Goal: Information Seeking & Learning: Learn about a topic

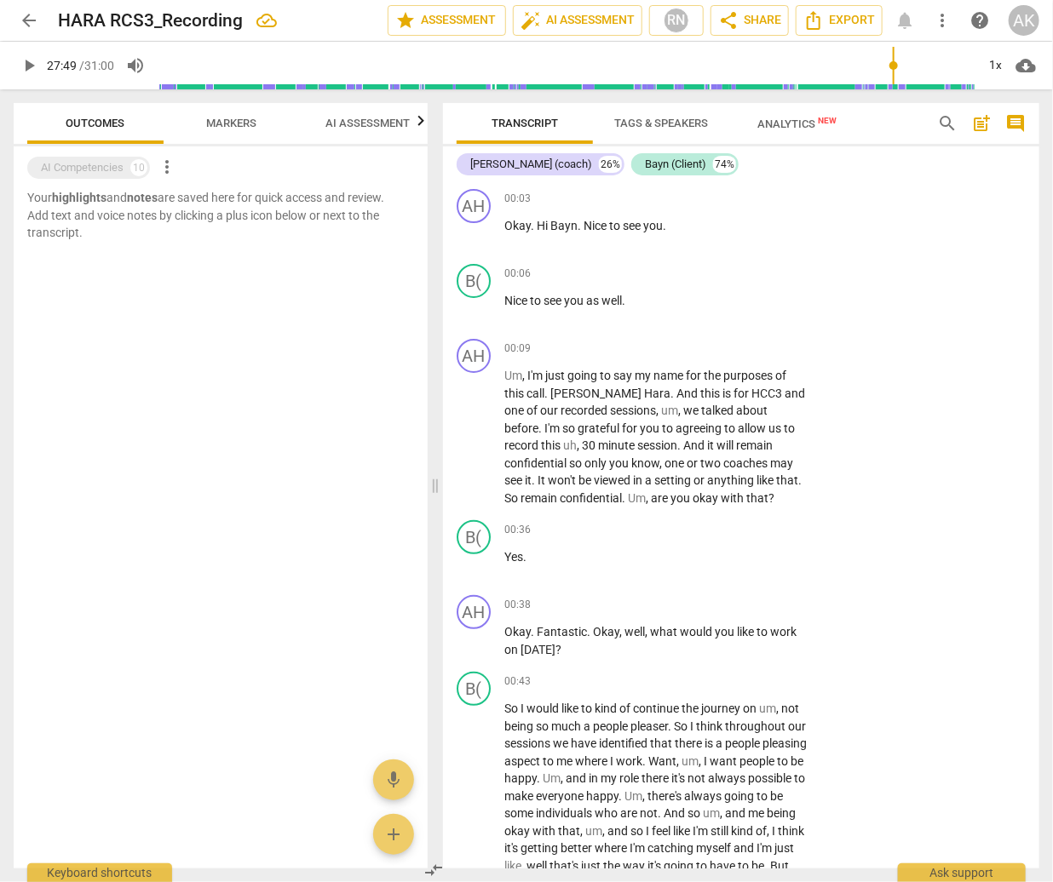
scroll to position [11882, 0]
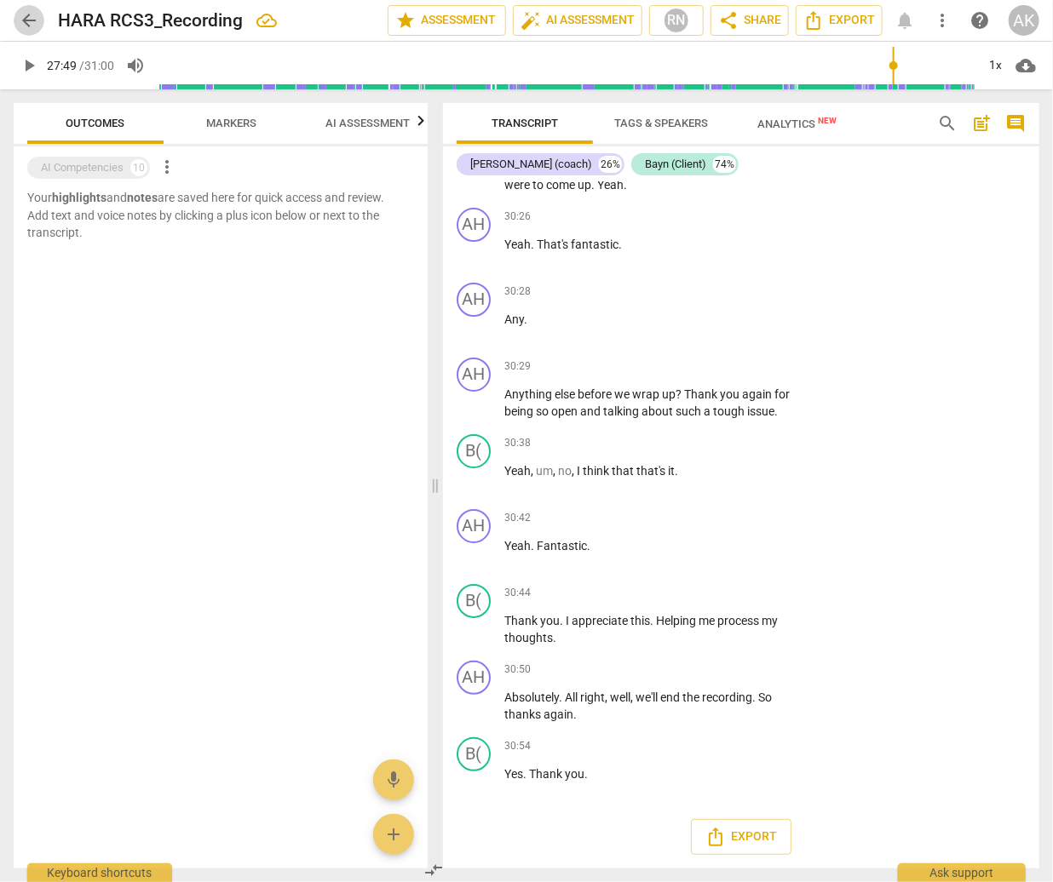
click at [29, 18] on span "arrow_back" at bounding box center [29, 20] width 20 height 20
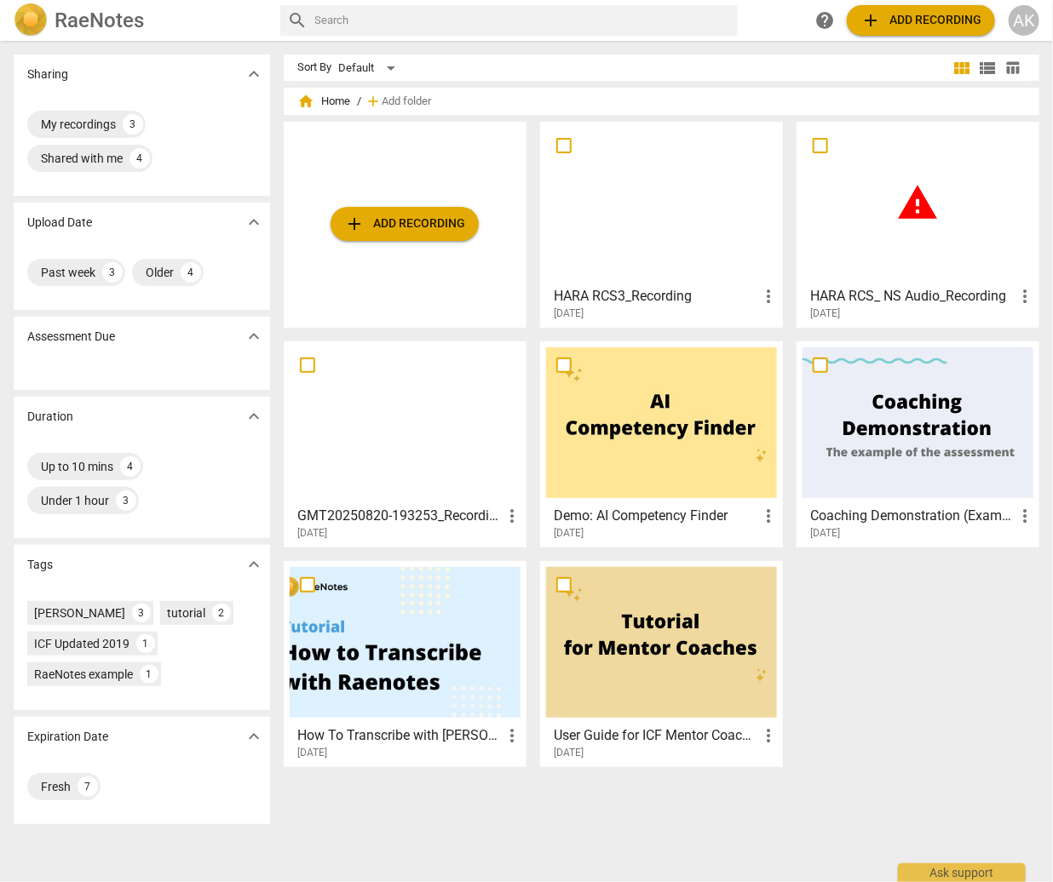
click at [882, 265] on div "warning" at bounding box center [917, 203] width 231 height 151
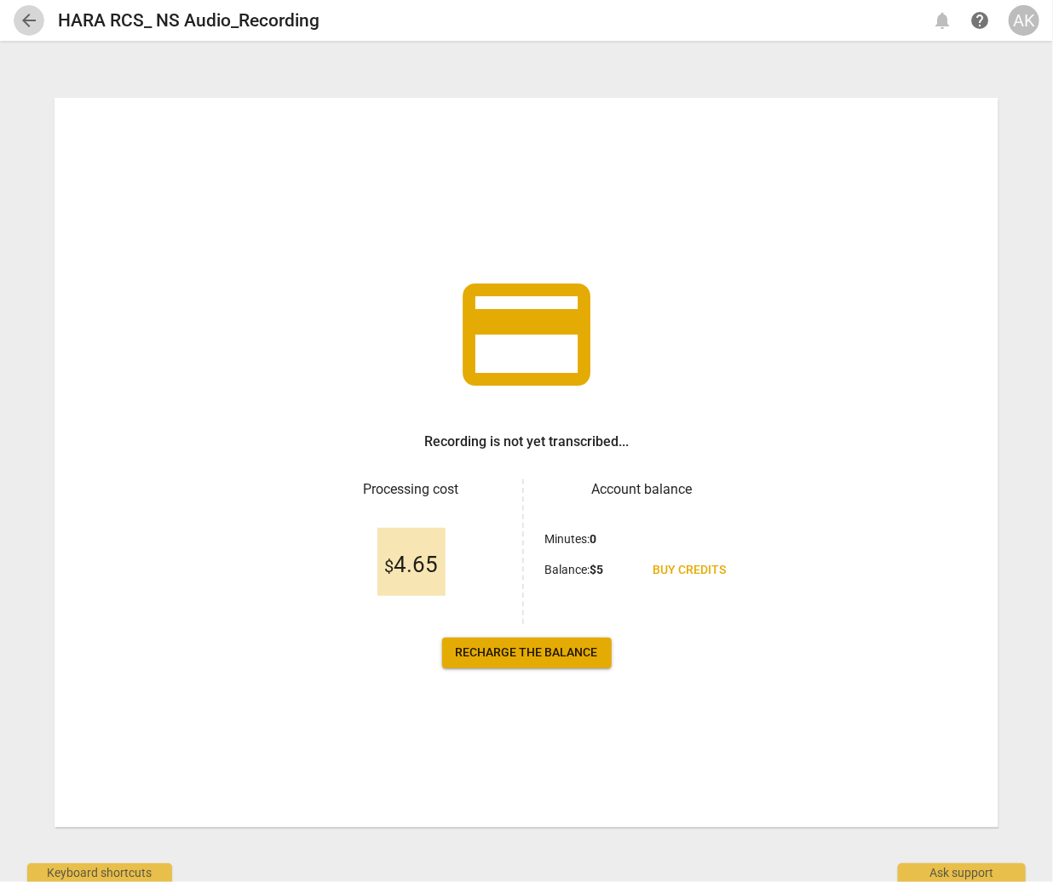
click at [26, 15] on span "arrow_back" at bounding box center [29, 20] width 20 height 20
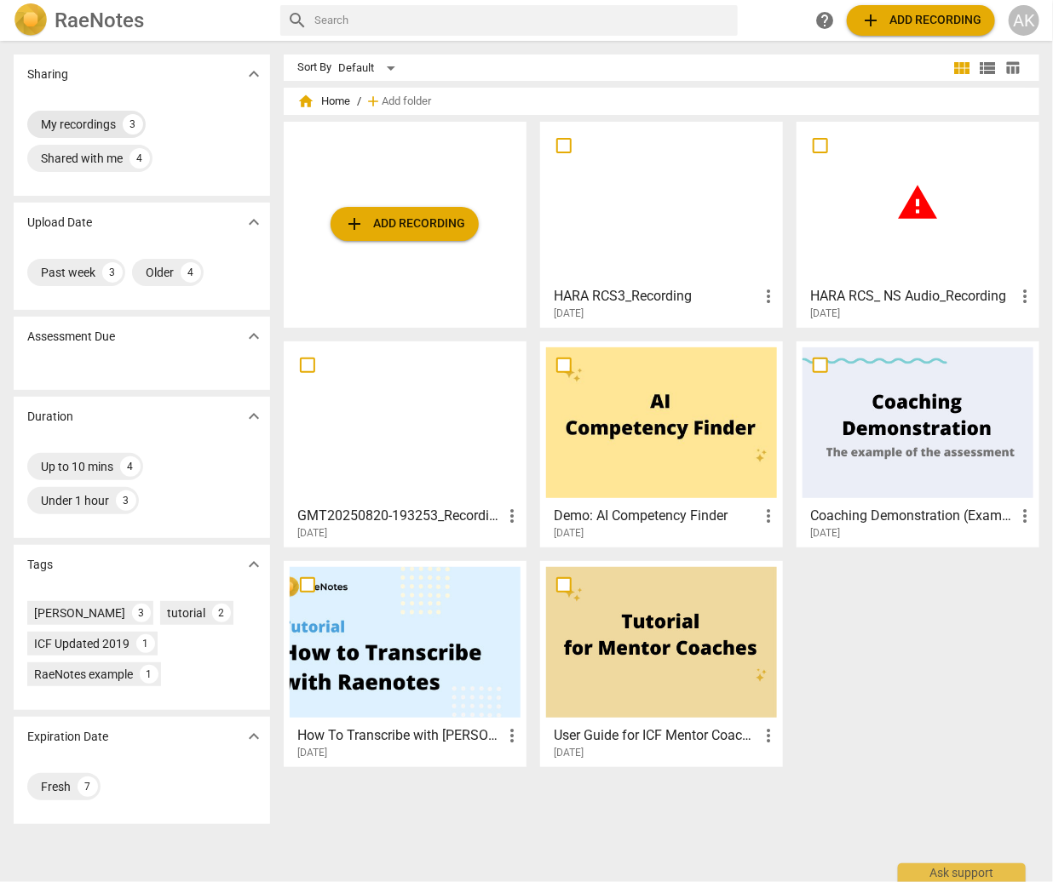
click at [99, 118] on div "My recordings" at bounding box center [78, 124] width 75 height 17
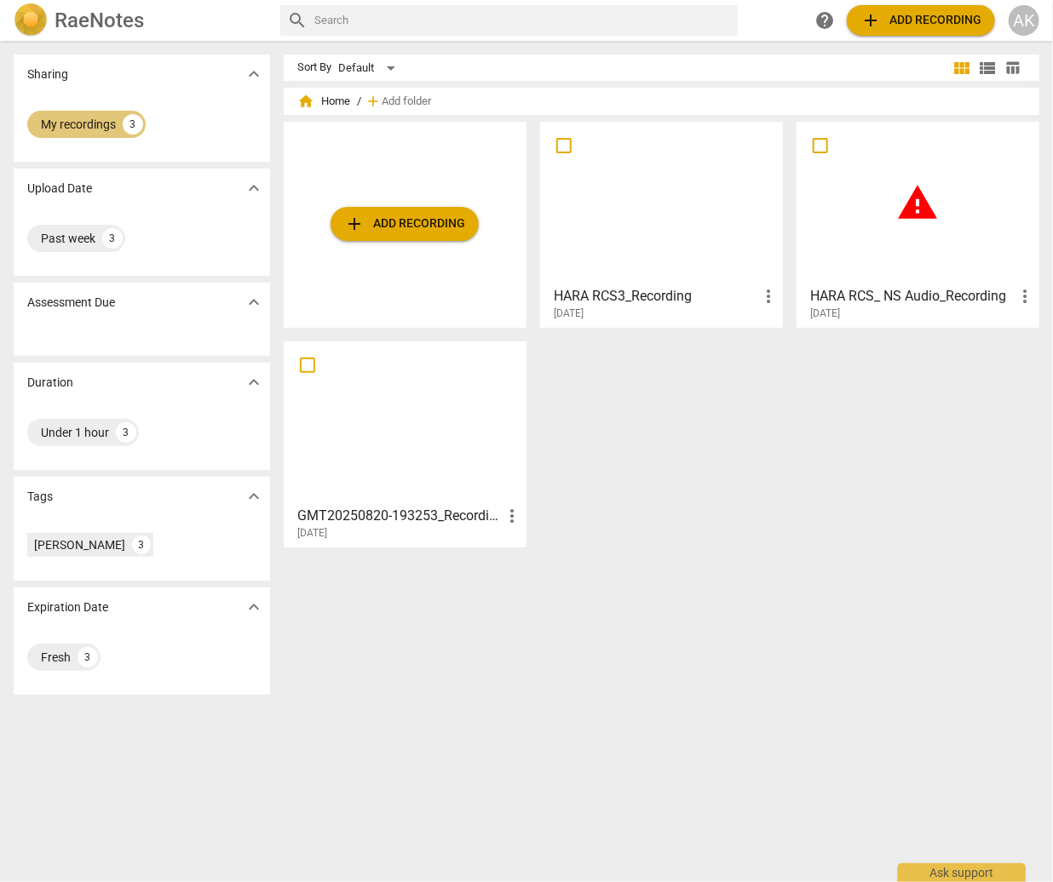
click at [99, 118] on div "My recordings" at bounding box center [78, 124] width 75 height 17
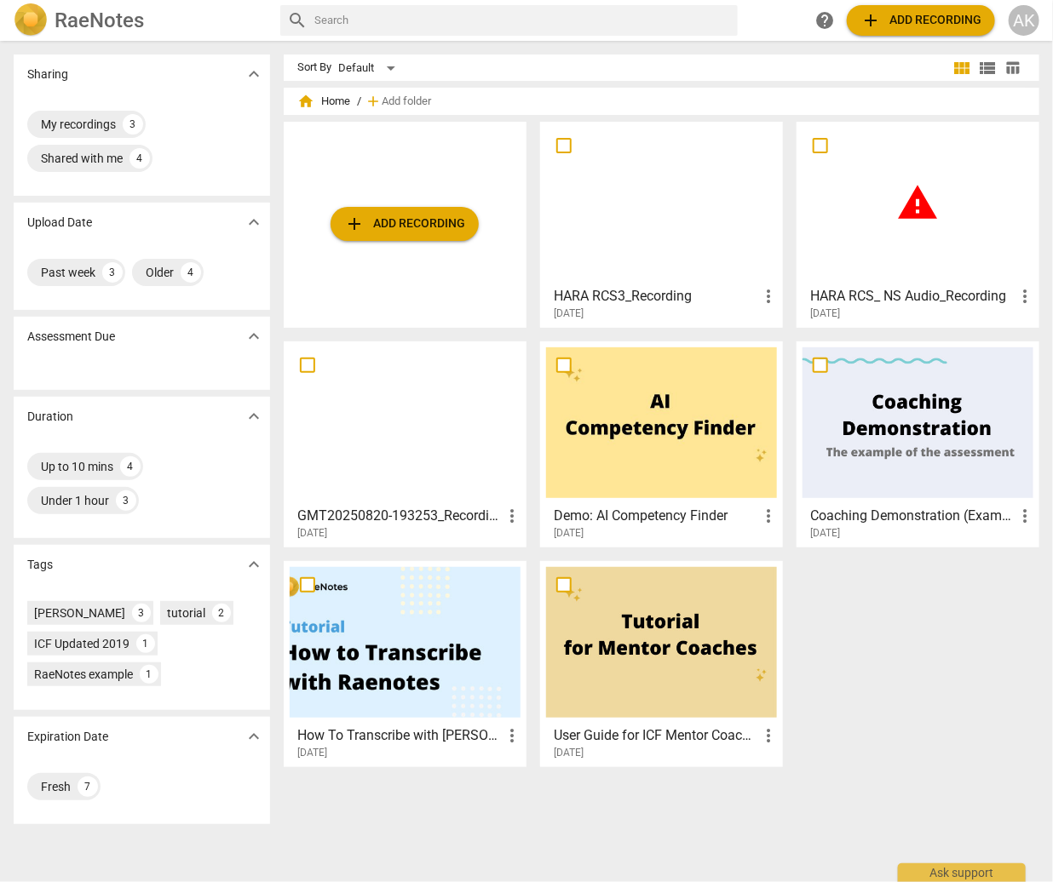
click at [386, 426] on div at bounding box center [405, 422] width 231 height 151
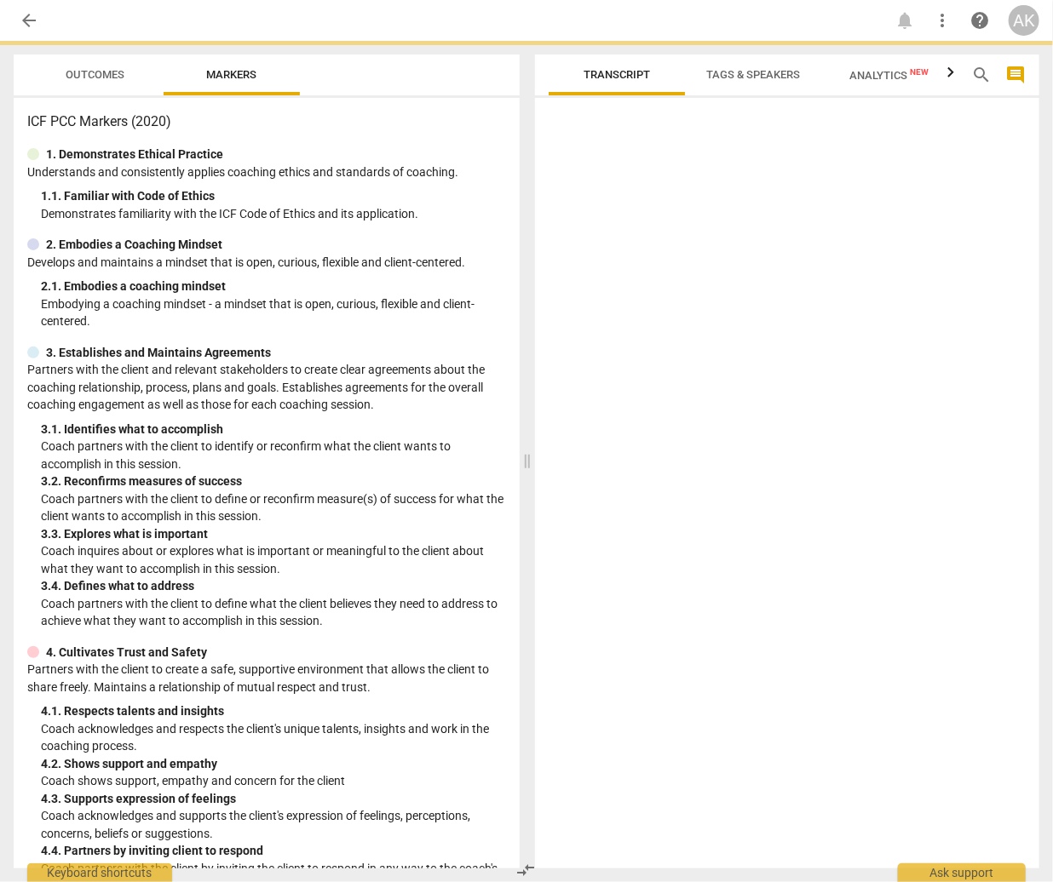
click at [386, 426] on div "3. 1. Identifies what to accomplish" at bounding box center [273, 430] width 465 height 18
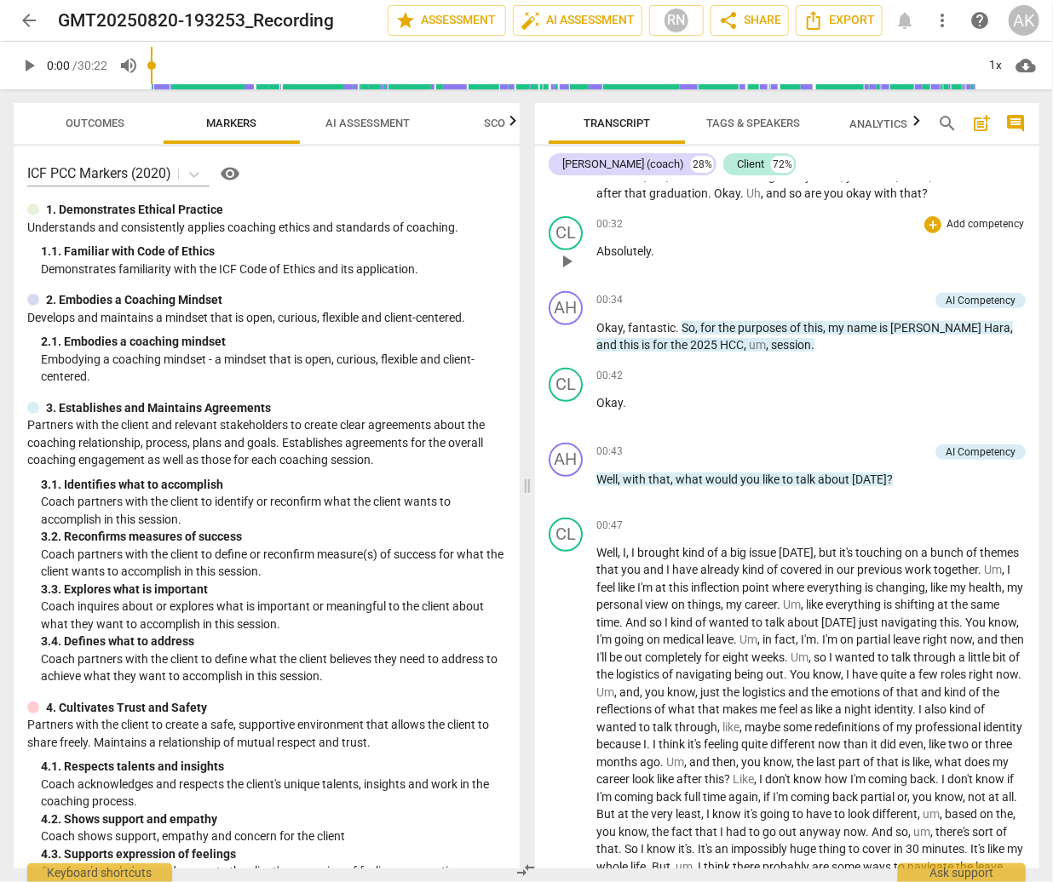
scroll to position [255, 0]
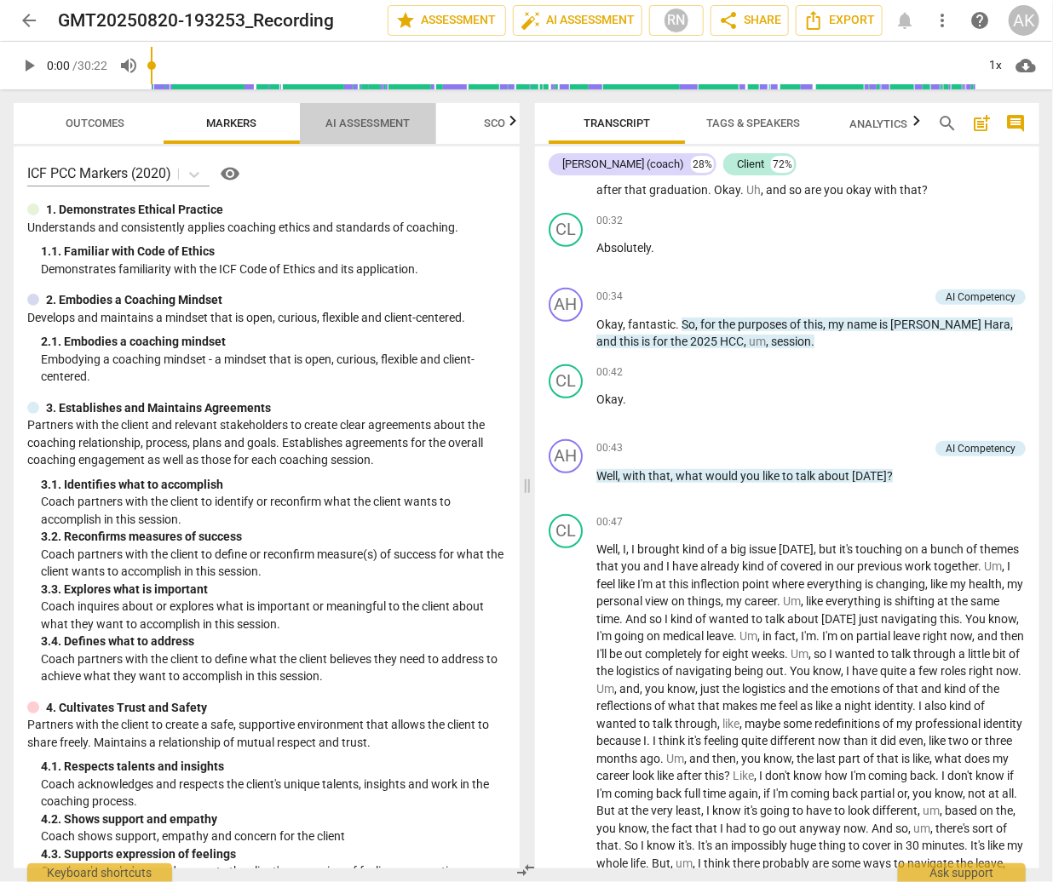
click at [386, 118] on span "AI Assessment" at bounding box center [368, 123] width 84 height 13
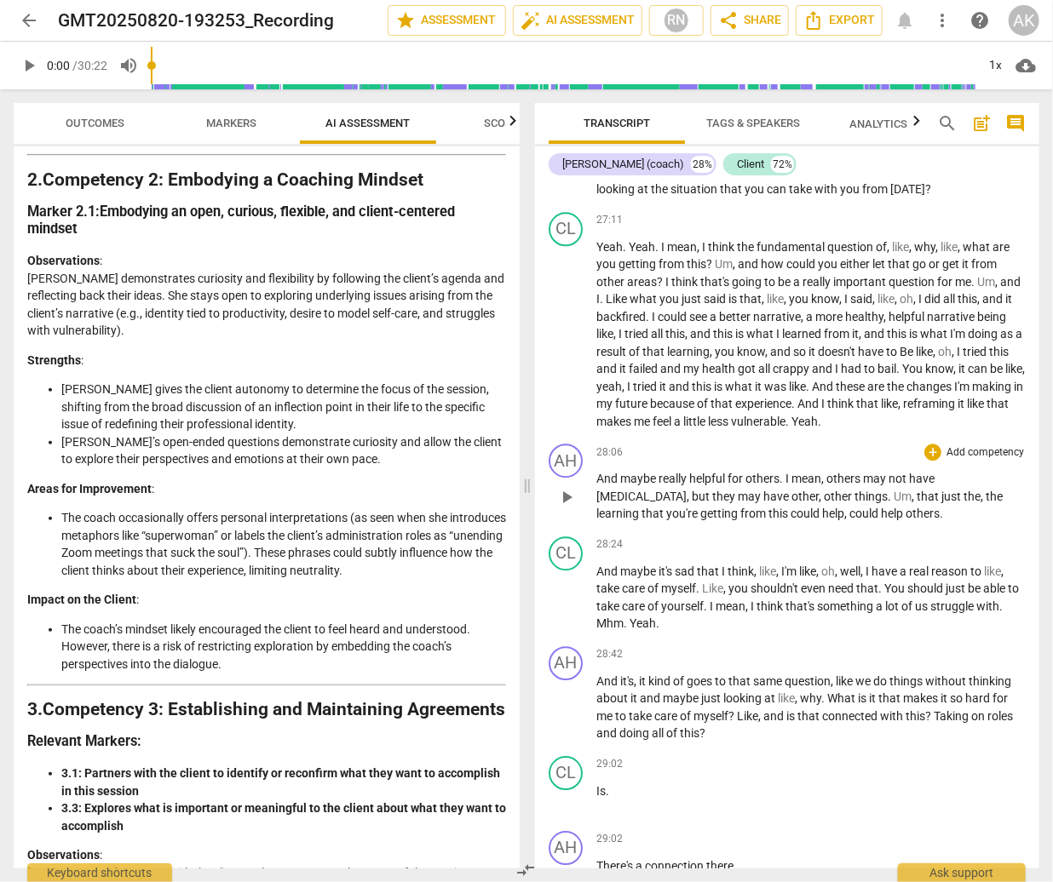
scroll to position [8855, 0]
